Goal: Transaction & Acquisition: Purchase product/service

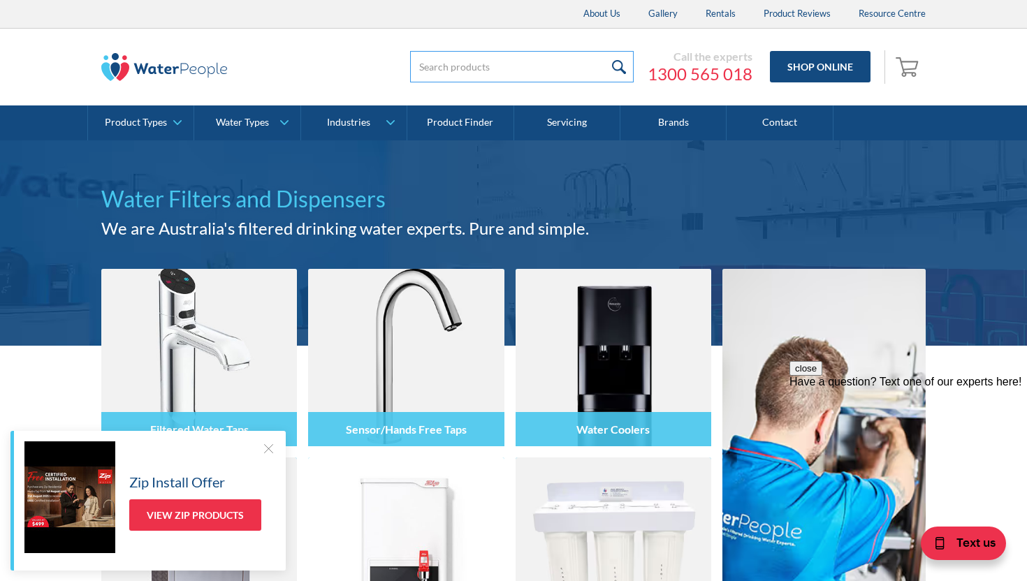
click at [456, 66] on input "search" at bounding box center [522, 66] width 224 height 31
type input "co2"
click at [604, 51] on input "submit" at bounding box center [619, 66] width 30 height 31
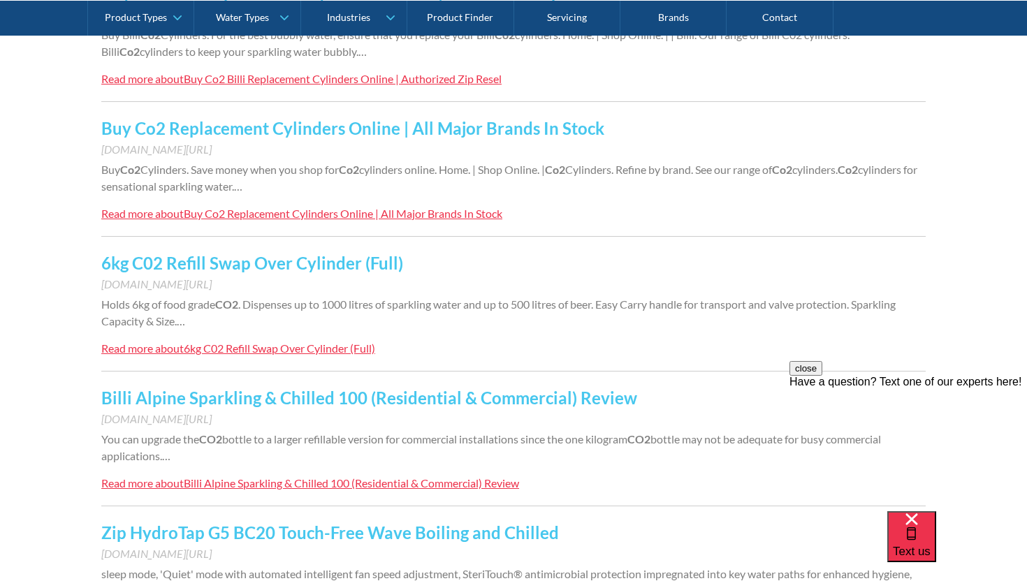
scroll to position [1082, 0]
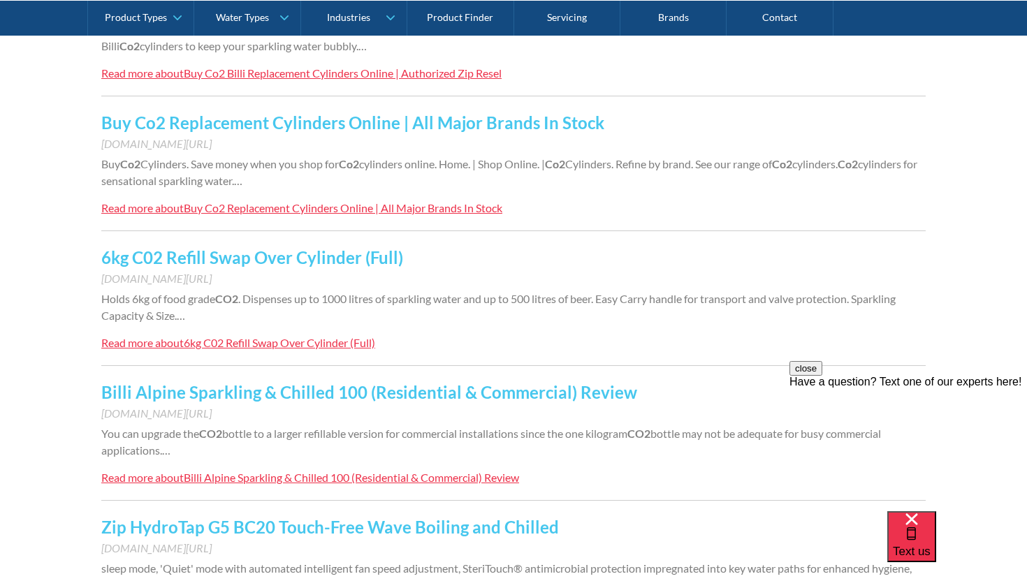
click at [345, 257] on link "6kg C02 Refill Swap Over Cylinder (Full)" at bounding box center [252, 257] width 302 height 20
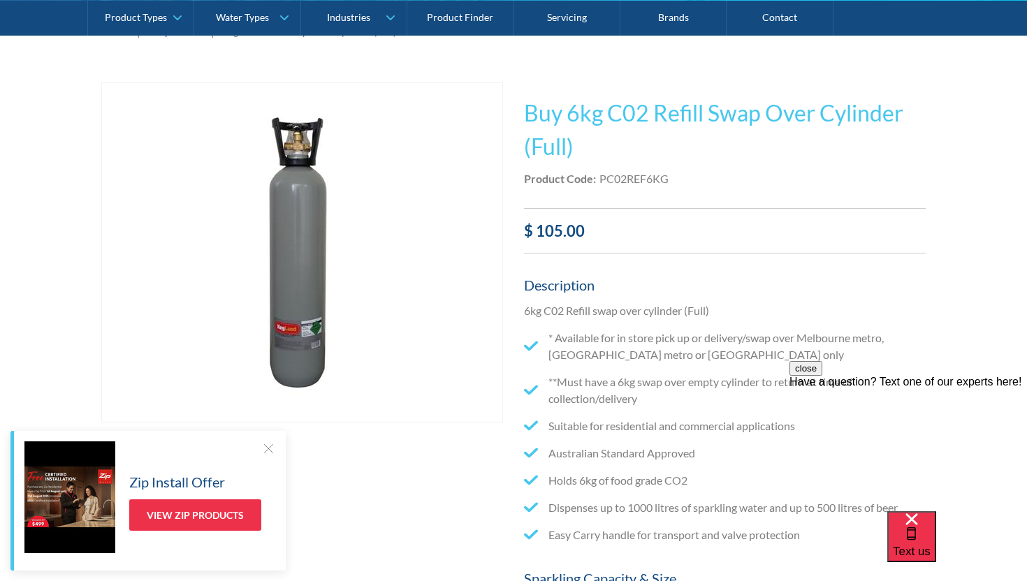
scroll to position [270, 0]
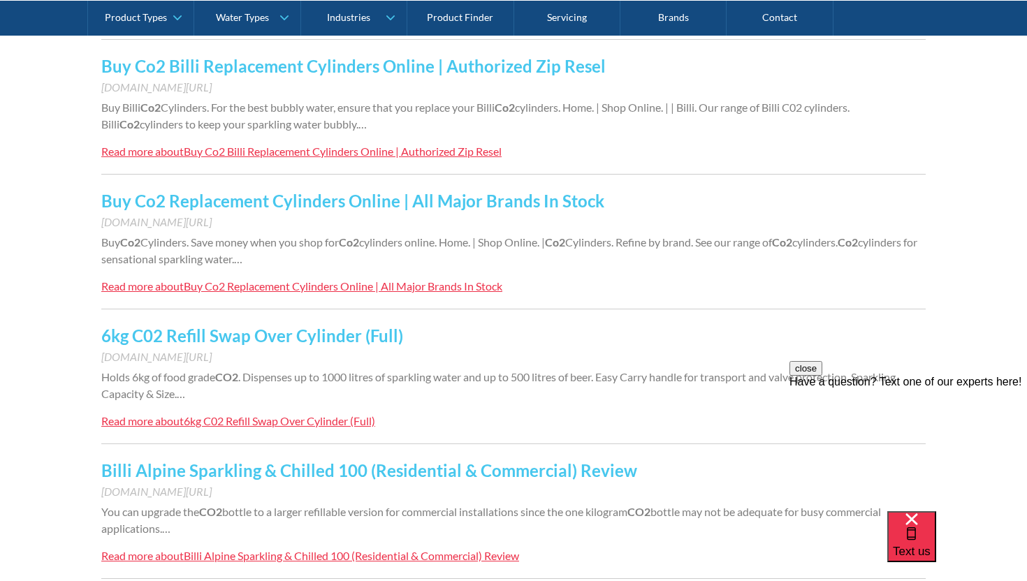
scroll to position [1007, 0]
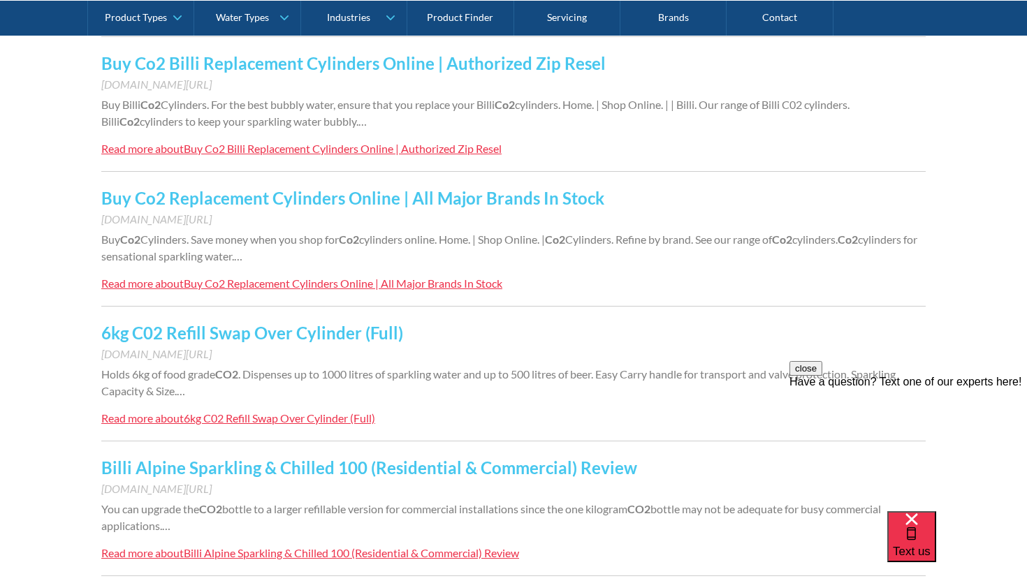
click at [496, 197] on link "Buy Co2 Replacement Cylinders Online | All Major Brands In Stock" at bounding box center [352, 198] width 503 height 20
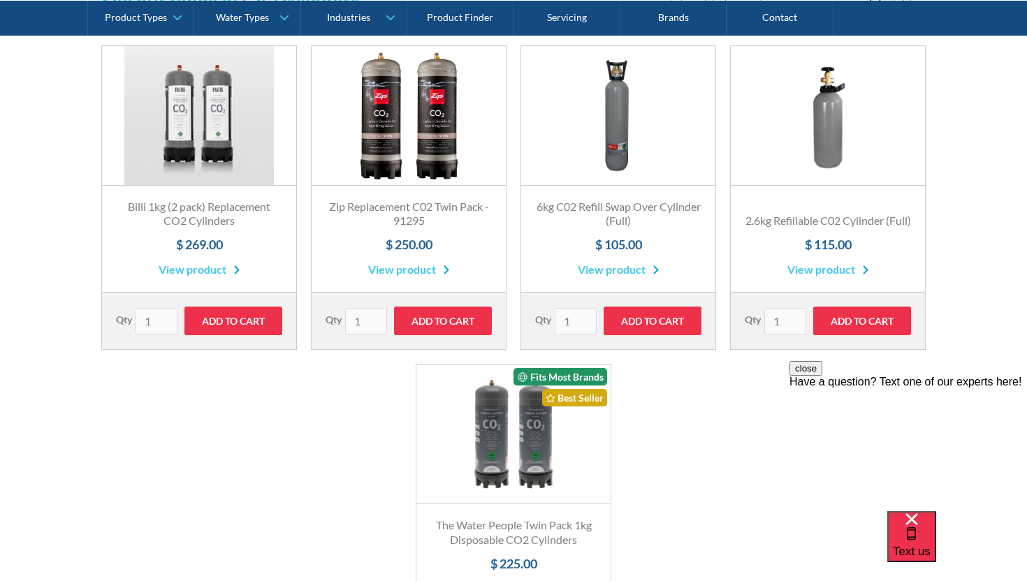
scroll to position [581, 0]
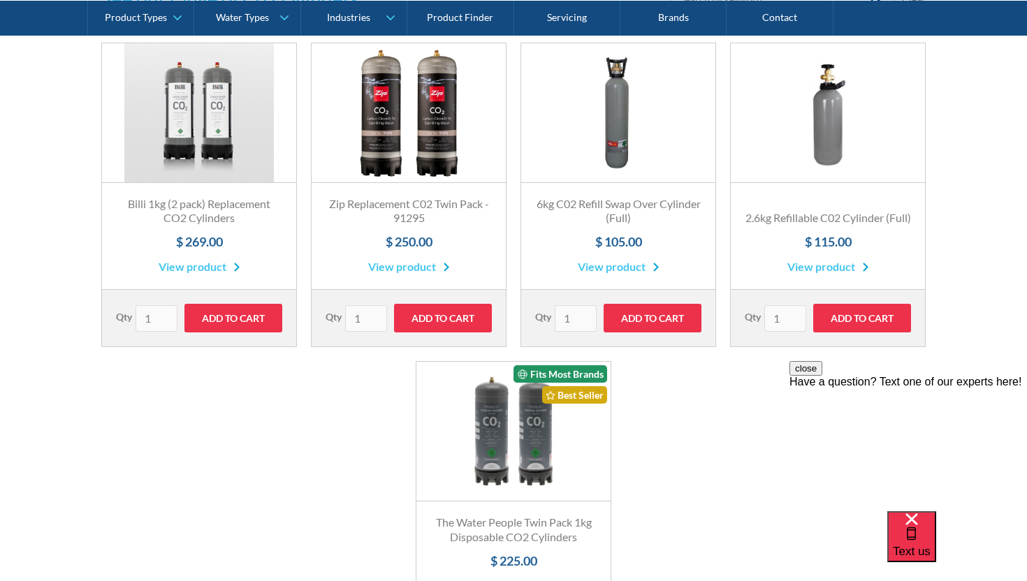
click at [821, 246] on h4 "$ 115.00" at bounding box center [828, 242] width 166 height 19
click at [822, 265] on link "View product" at bounding box center [828, 266] width 82 height 17
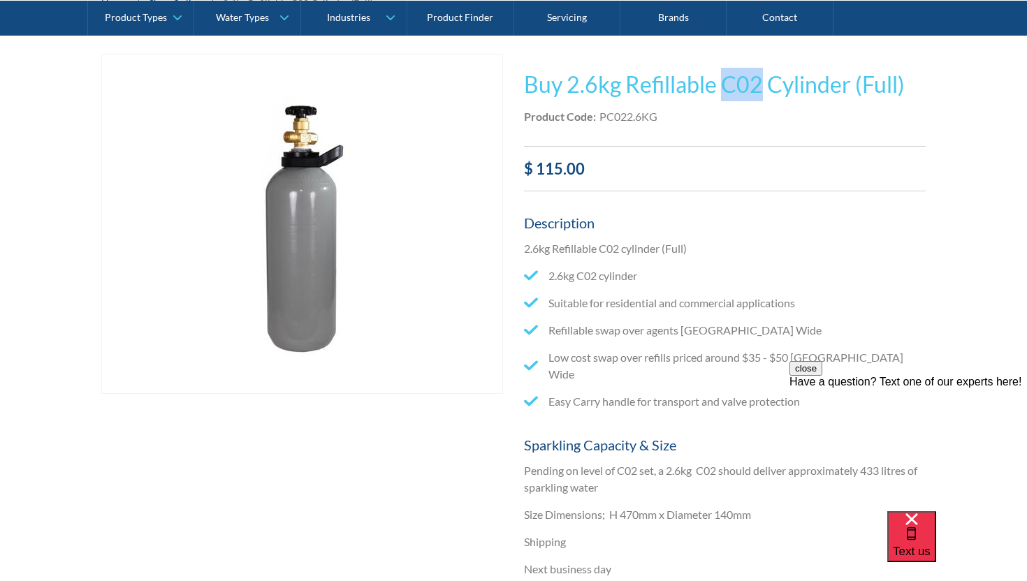
drag, startPoint x: 722, startPoint y: 89, endPoint x: 763, endPoint y: 90, distance: 41.9
click at [763, 90] on h1 "Buy 2.6kg Refillable C02 Cylinder (Full)" at bounding box center [725, 85] width 402 height 34
copy h1 "C02"
